Goal: Find specific page/section: Find specific page/section

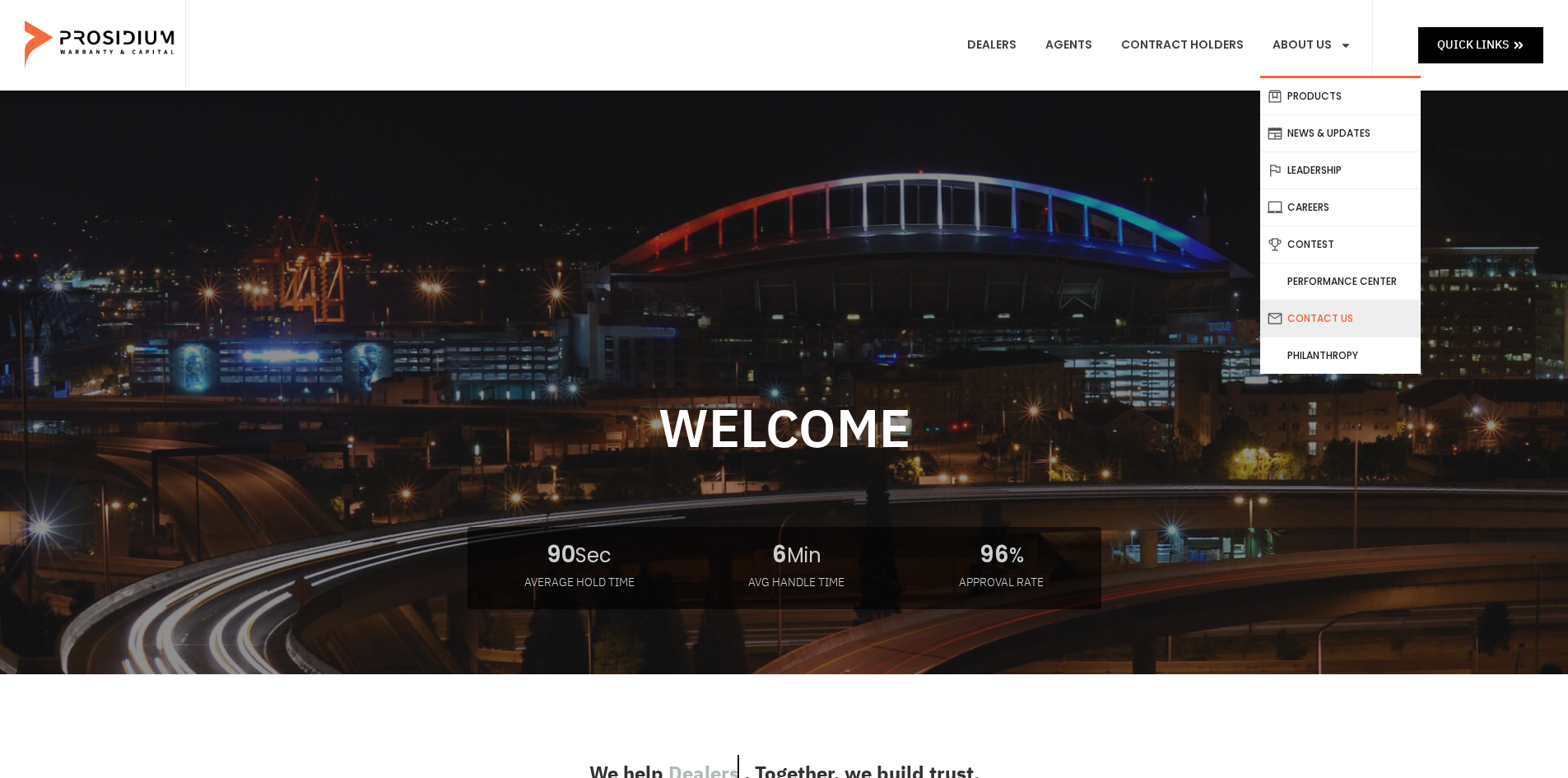
click at [1336, 314] on link "Contact Us" at bounding box center [1340, 318] width 160 height 36
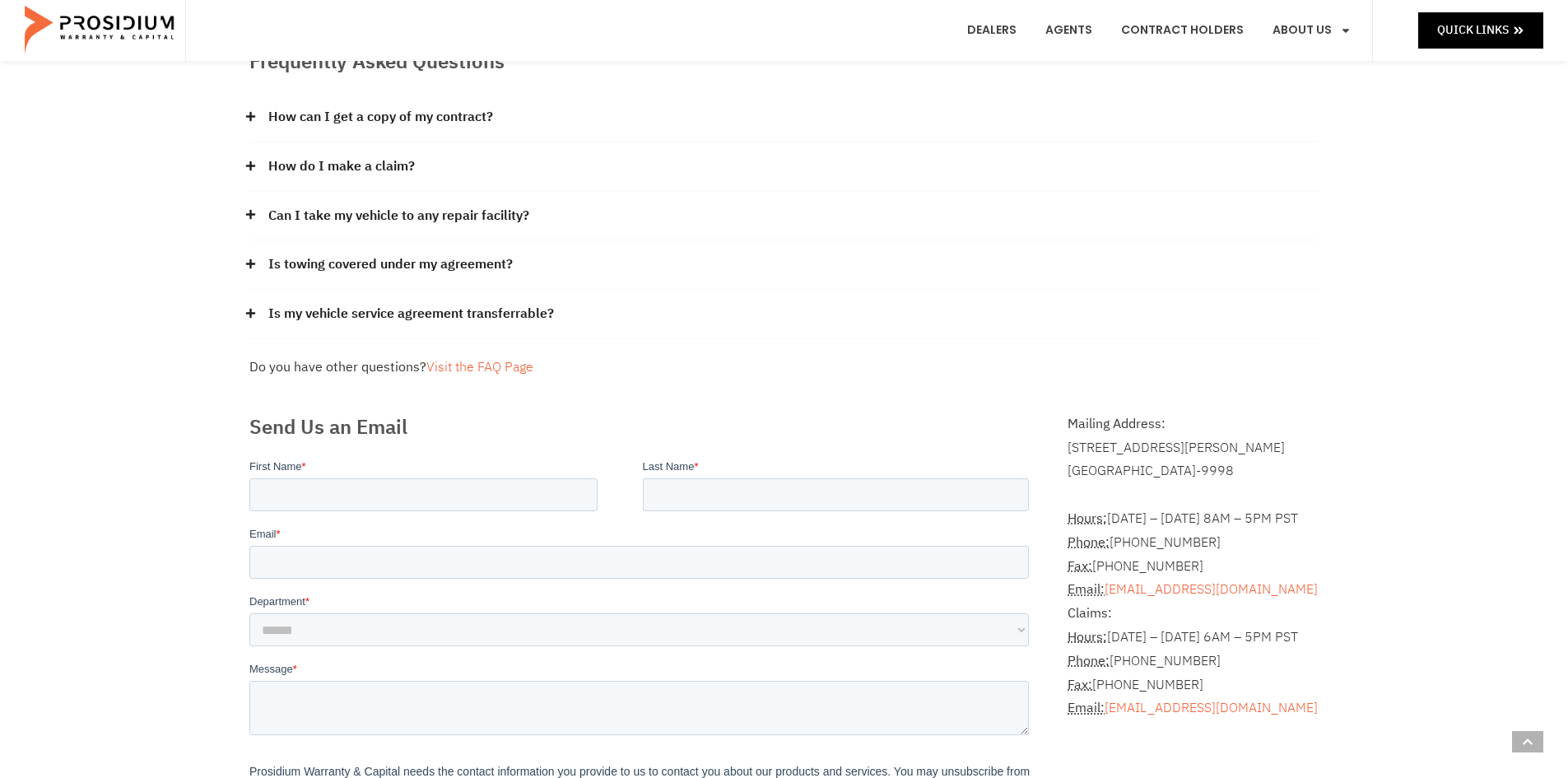
scroll to position [330, 0]
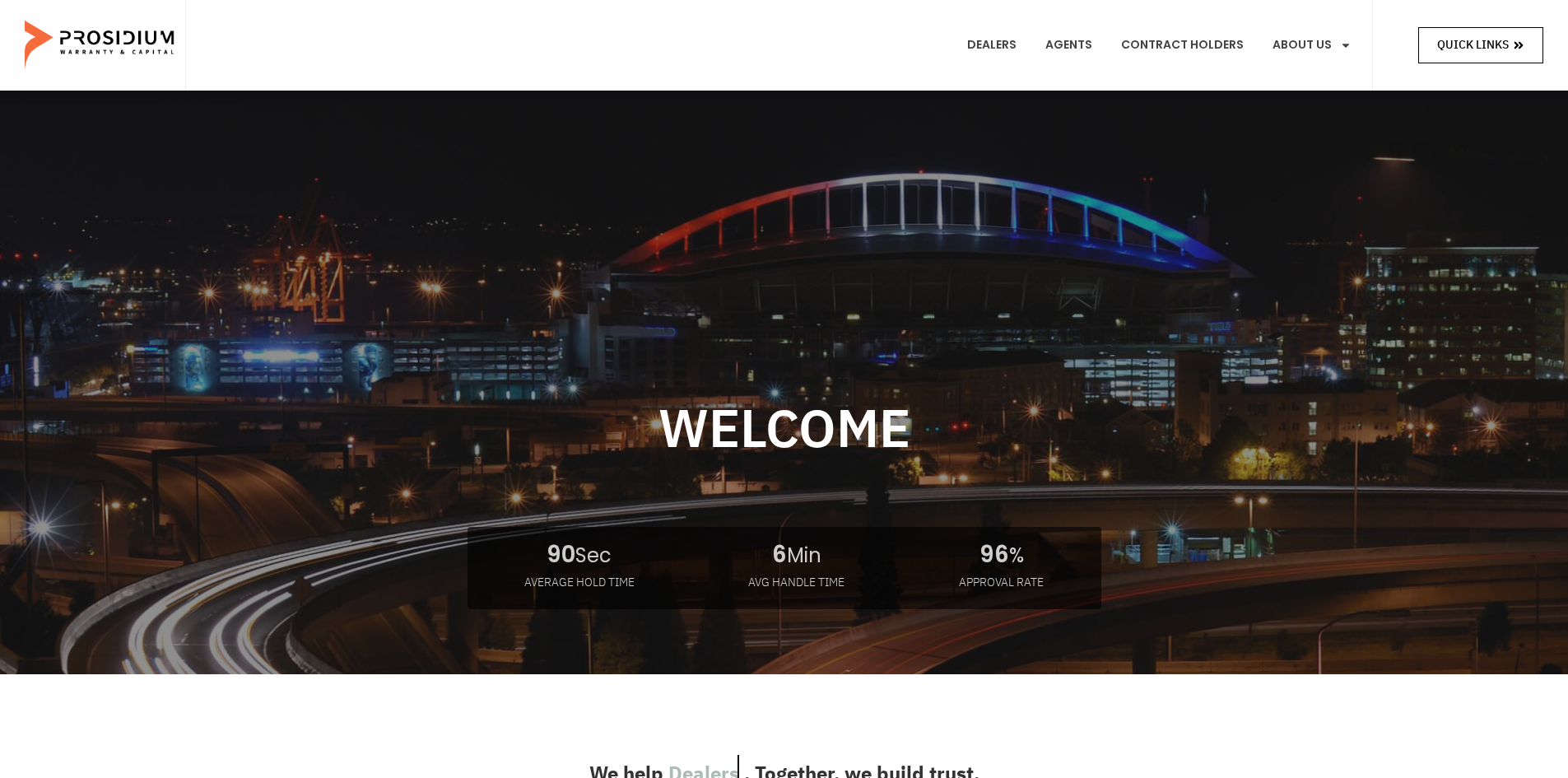
click at [1493, 45] on span "Quick Links" at bounding box center [1473, 44] width 72 height 21
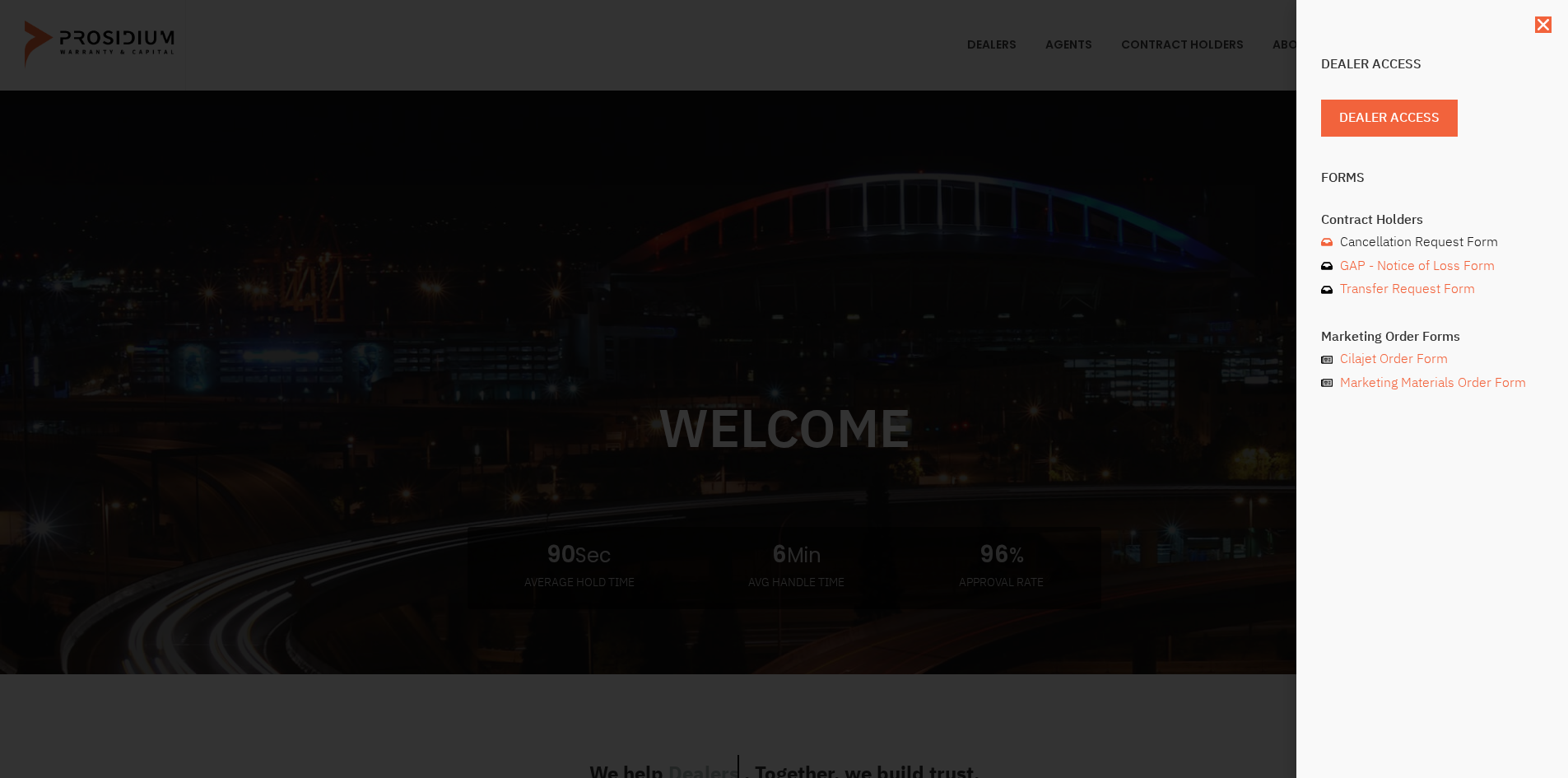
click at [1406, 242] on span "Cancellation Request Form" at bounding box center [1417, 242] width 162 height 24
